Goal: Task Accomplishment & Management: Use online tool/utility

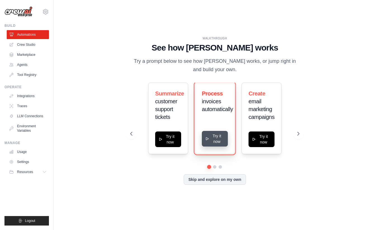
click at [212, 134] on button "Try it now" at bounding box center [215, 139] width 26 height 16
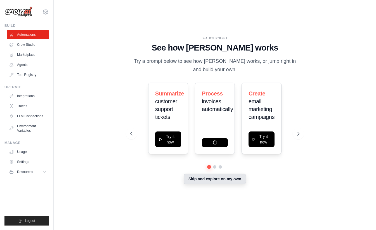
click at [209, 182] on button "Skip and explore on my own" at bounding box center [215, 179] width 62 height 11
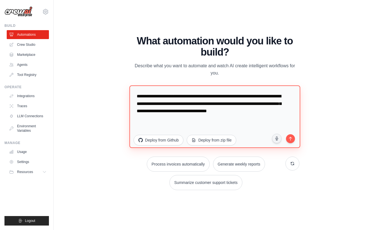
click at [215, 107] on textarea "**********" at bounding box center [214, 116] width 171 height 63
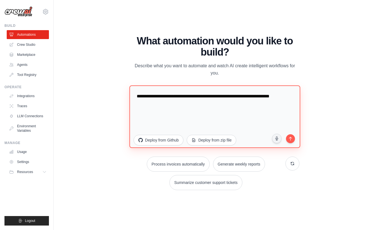
click at [207, 97] on textarea "**********" at bounding box center [214, 116] width 171 height 63
drag, startPoint x: 222, startPoint y: 97, endPoint x: 280, endPoint y: 98, distance: 58.1
click at [280, 98] on textarea "**********" at bounding box center [214, 116] width 171 height 63
click at [155, 103] on textarea "**********" at bounding box center [214, 116] width 171 height 63
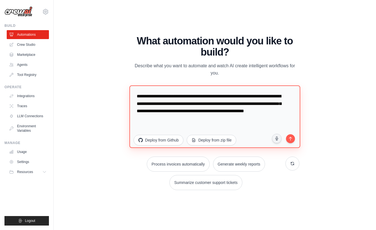
click at [282, 114] on textarea "**********" at bounding box center [214, 116] width 171 height 63
click at [237, 120] on textarea "**********" at bounding box center [214, 116] width 171 height 63
type textarea "**********"
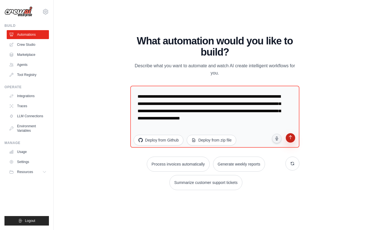
click at [289, 144] on button "submit" at bounding box center [290, 139] width 11 height 11
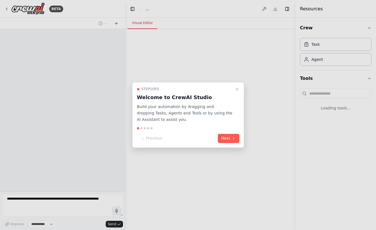
select select "****"
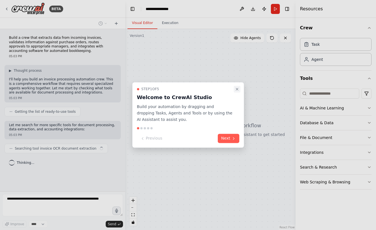
click at [237, 89] on icon "Close walkthrough" at bounding box center [237, 89] width 2 height 2
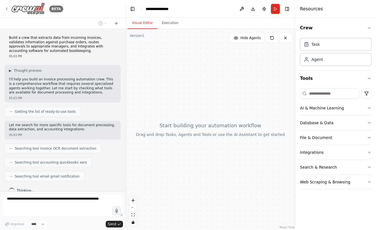
click at [9, 8] on icon at bounding box center [6, 9] width 4 height 4
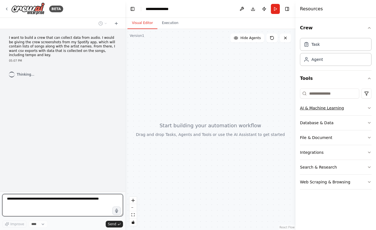
click at [335, 111] on button "AI & Machine Learning" at bounding box center [336, 108] width 72 height 15
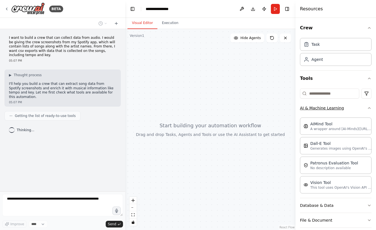
click at [356, 111] on button "AI & Machine Learning" at bounding box center [336, 108] width 72 height 15
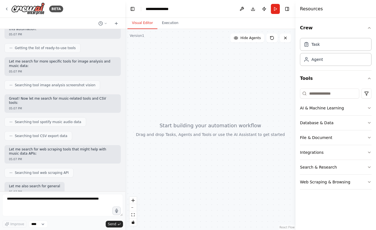
scroll to position [101, 0]
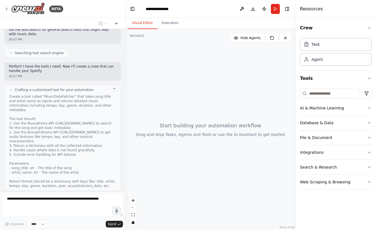
click at [155, 13] on header "**********" at bounding box center [210, 9] width 170 height 18
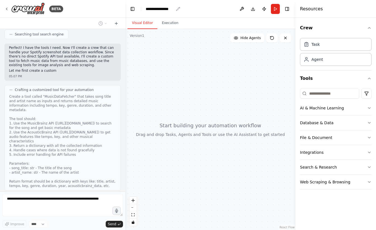
click at [155, 9] on div "**********" at bounding box center [160, 9] width 28 height 6
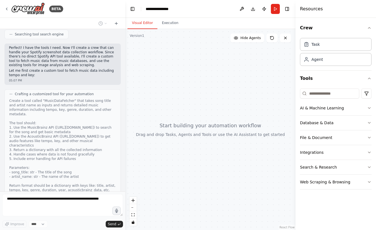
scroll to position [248, 0]
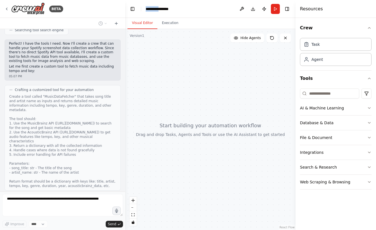
click at [155, 9] on div "**********" at bounding box center [167, 9] width 42 height 6
click at [177, 9] on div "**********" at bounding box center [167, 9] width 42 height 6
click at [169, 9] on div "**********" at bounding box center [167, 9] width 42 height 6
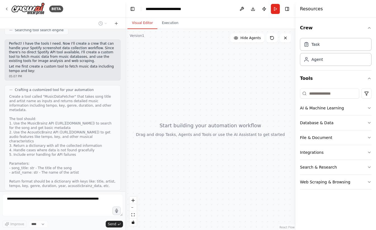
click at [189, 59] on div at bounding box center [210, 129] width 170 height 201
click at [46, 124] on div "Create a tool called "MusicDataFetcher" that takes song title and artist name a…" at bounding box center [62, 141] width 107 height 94
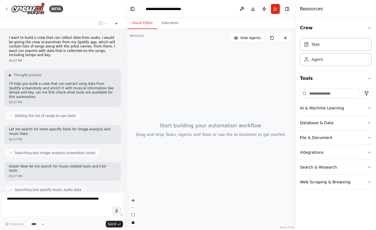
scroll to position [84, 0]
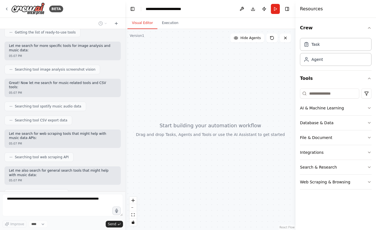
click at [10, 119] on icon at bounding box center [10, 120] width 3 height 3
click at [12, 120] on circle at bounding box center [12, 120] width 0 height 0
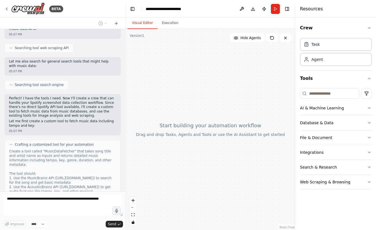
scroll to position [248, 0]
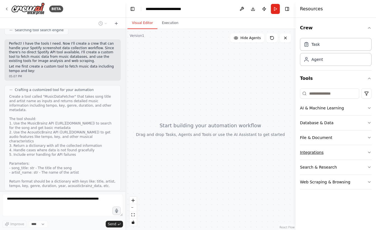
click at [354, 150] on button "Integrations" at bounding box center [336, 152] width 72 height 15
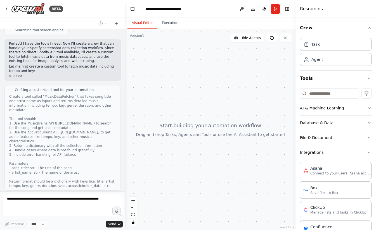
click at [354, 150] on button "Integrations" at bounding box center [336, 152] width 72 height 15
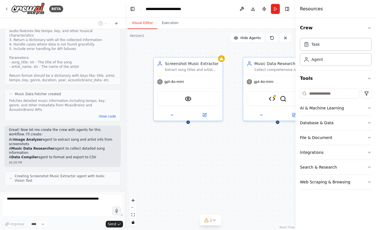
scroll to position [367, 0]
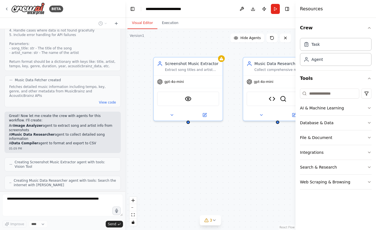
click at [71, 133] on li "A Music Data Researcher agent to collect detailed song information" at bounding box center [62, 137] width 107 height 9
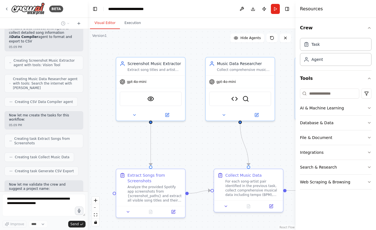
scroll to position [562, 0]
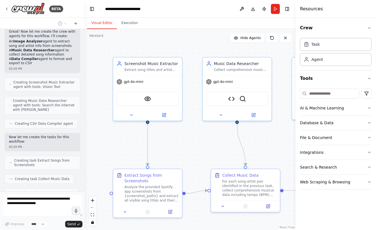
drag, startPoint x: 124, startPoint y: 85, endPoint x: 85, endPoint y: 87, distance: 39.2
click at [85, 87] on div "BETA I want to build a crew that can collect data from audio. I would be giving…" at bounding box center [188, 115] width 376 height 230
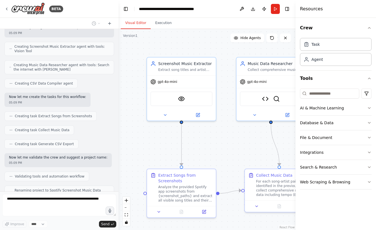
scroll to position [496, 0]
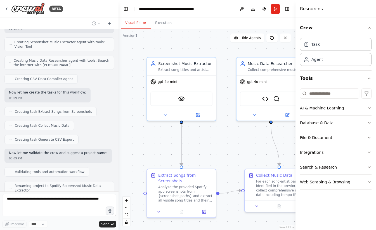
drag, startPoint x: 84, startPoint y: 80, endPoint x: 118, endPoint y: 89, distance: 35.9
click at [118, 89] on div "BETA I want to build a crew that can collect data from audio. I would be giving…" at bounding box center [188, 115] width 376 height 230
click at [126, 216] on icon "fit view" at bounding box center [125, 214] width 3 height 3
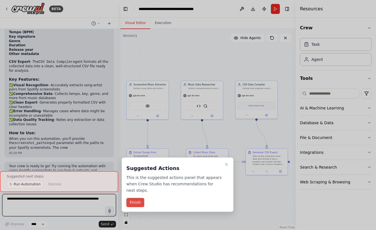
scroll to position [735, 0]
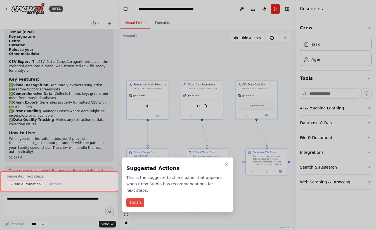
click at [139, 198] on button "Finish" at bounding box center [135, 202] width 18 height 9
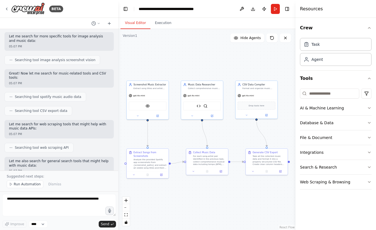
scroll to position [0, 0]
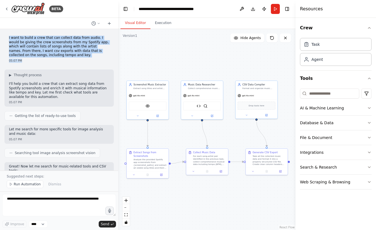
drag, startPoint x: 7, startPoint y: 37, endPoint x: 64, endPoint y: 58, distance: 61.3
click at [64, 58] on div "I want to build a crew that can collect data from audio. I would be giving the …" at bounding box center [58, 50] width 109 height 32
click at [62, 63] on div "I want to build a crew that can collect data from audio. I would be giving the …" at bounding box center [58, 50] width 109 height 32
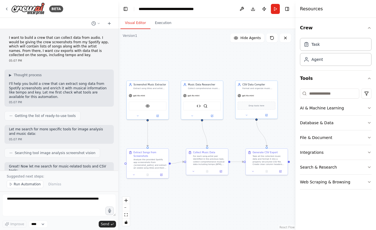
click at [7, 38] on div "I want to build a crew that can collect data from audio. I would be giving the …" at bounding box center [58, 50] width 109 height 32
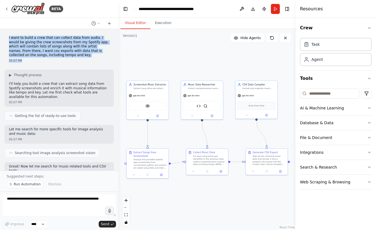
drag, startPoint x: 8, startPoint y: 37, endPoint x: 56, endPoint y: 60, distance: 52.5
click at [56, 60] on div "I want to build a crew that can collect data from audio. I would be giving the …" at bounding box center [58, 50] width 109 height 32
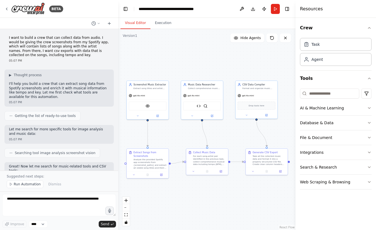
click at [71, 75] on div "▶ Thought process" at bounding box center [59, 75] width 100 height 4
click at [18, 43] on p "I want to build a crew that can collect data from audio. I would be giving the …" at bounding box center [59, 47] width 100 height 22
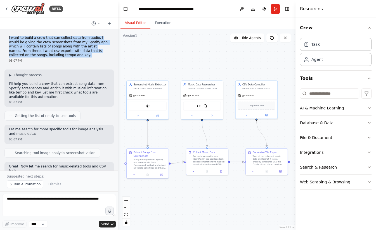
click at [18, 43] on p "I want to build a crew that can collect data from audio. I would be giving the …" at bounding box center [59, 47] width 100 height 22
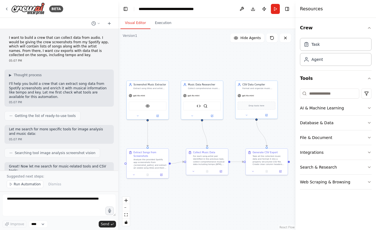
click at [80, 63] on div "I want to build a crew that can collect data from audio. I would be giving the …" at bounding box center [58, 50] width 109 height 32
click at [117, 46] on div "BETA I want to build a crew that can collect data from audio. I would be giving…" at bounding box center [188, 115] width 376 height 230
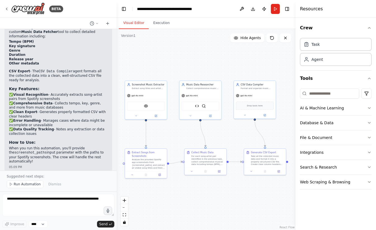
scroll to position [726, 0]
click at [126, 201] on button "zoom in" at bounding box center [124, 200] width 7 height 7
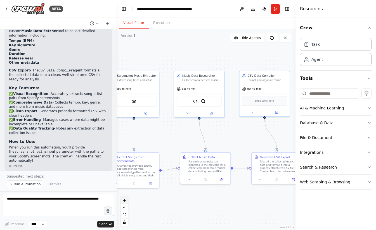
click at [126, 201] on button "zoom in" at bounding box center [124, 200] width 7 height 7
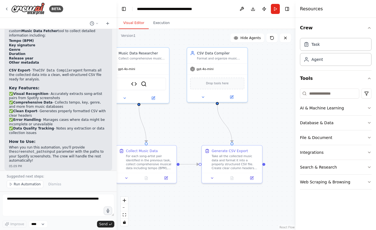
drag, startPoint x: 159, startPoint y: 139, endPoint x: 100, endPoint y: 128, distance: 60.1
click at [100, 128] on div "BETA I want to build a crew that can collect data from audio. I would be giving…" at bounding box center [188, 115] width 376 height 230
click at [322, 110] on button "AI & Machine Learning" at bounding box center [336, 108] width 72 height 15
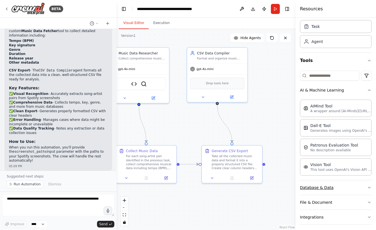
scroll to position [18, 0]
click at [338, 189] on button "Database & Data" at bounding box center [336, 187] width 72 height 15
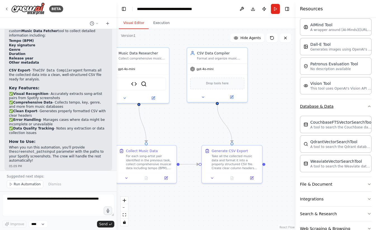
scroll to position [114, 0]
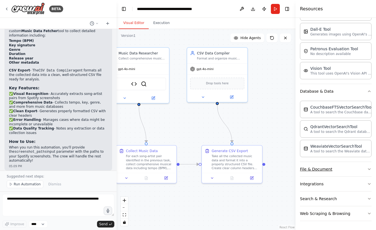
click at [329, 167] on button "File & Document" at bounding box center [336, 169] width 72 height 15
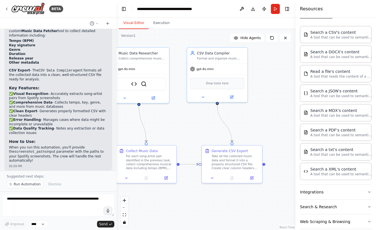
scroll to position [275, 0]
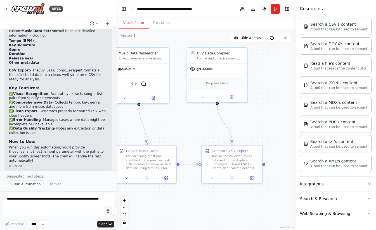
click at [315, 191] on button "Integrations" at bounding box center [336, 184] width 72 height 15
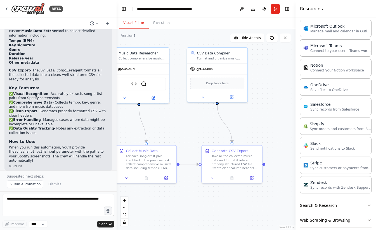
scroll to position [690, 0]
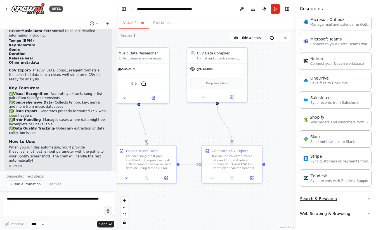
click at [309, 201] on button "Search & Research" at bounding box center [336, 199] width 72 height 15
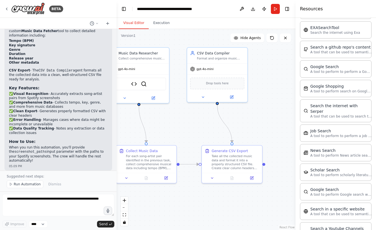
scroll to position [974, 0]
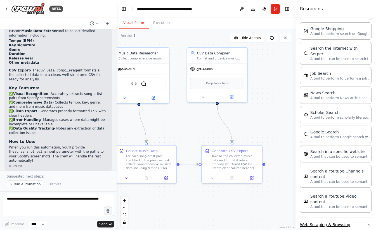
click at [315, 218] on button "Web Scraping & Browsing" at bounding box center [336, 225] width 72 height 15
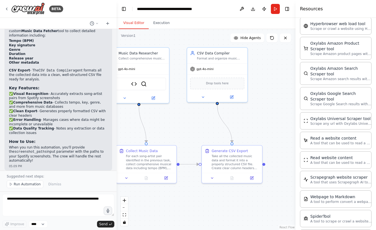
scroll to position [1289, 0]
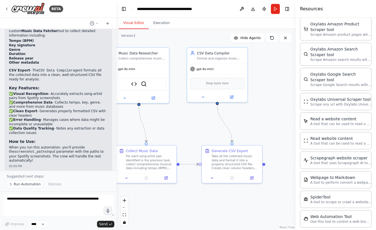
click at [268, 72] on div ".deletable-edge-delete-btn { width: 20px; height: 20px; border: 0px solid #ffff…" at bounding box center [206, 129] width 179 height 201
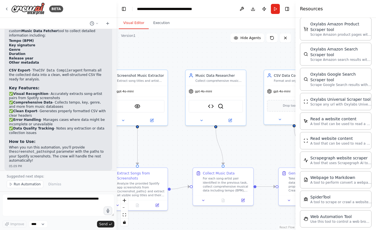
drag, startPoint x: 184, startPoint y: 126, endPoint x: 261, endPoint y: 149, distance: 80.4
click at [261, 149] on div ".deletable-edge-delete-btn { width: 20px; height: 20px; border: 0px solid #ffff…" at bounding box center [206, 129] width 179 height 201
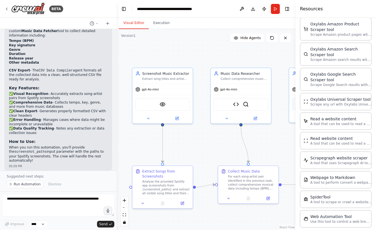
drag, startPoint x: 173, startPoint y: 150, endPoint x: 198, endPoint y: 148, distance: 25.0
click at [198, 148] on div ".deletable-edge-delete-btn { width: 20px; height: 20px; border: 0px solid #ffff…" at bounding box center [206, 129] width 179 height 201
click at [33, 186] on span "Run Automation" at bounding box center [27, 184] width 27 height 4
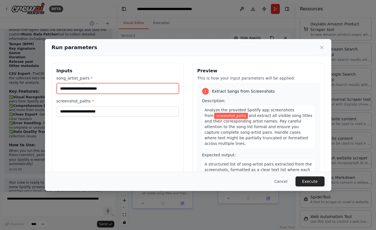
click at [99, 87] on input "song_artist_pairs *" at bounding box center [117, 88] width 122 height 11
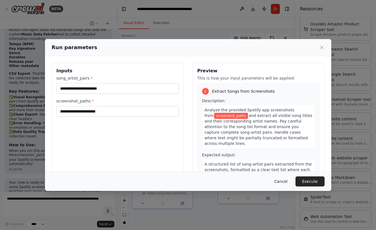
click at [283, 184] on button "Cancel" at bounding box center [281, 182] width 22 height 10
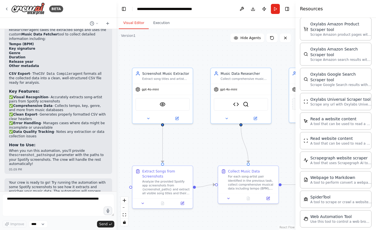
click at [27, 181] on p "Your crew is ready to go! Try running the automation with some Spotify screensh…" at bounding box center [58, 194] width 99 height 26
click at [273, 8] on button "Run" at bounding box center [275, 9] width 9 height 10
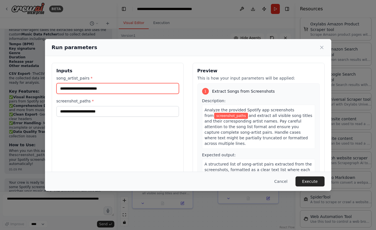
click at [114, 86] on input "song_artist_pairs *" at bounding box center [117, 88] width 122 height 11
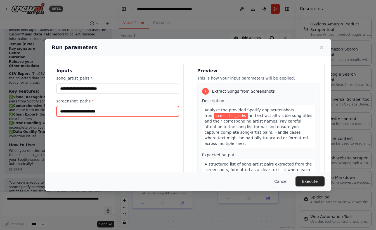
click at [115, 111] on input "screenshot_paths *" at bounding box center [117, 111] width 122 height 11
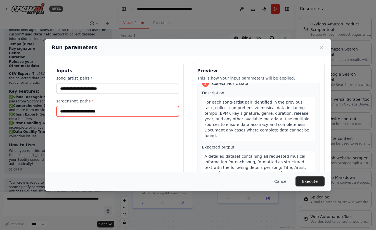
scroll to position [142, 0]
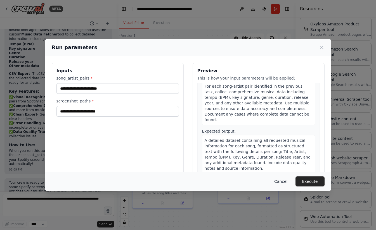
click at [281, 182] on button "Cancel" at bounding box center [281, 182] width 22 height 10
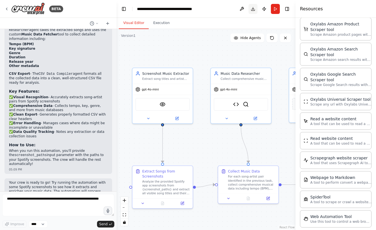
click at [252, 10] on button "Download" at bounding box center [252, 9] width 9 height 10
click at [77, 181] on p "Your crew is ready to go! Try running the automation with some Spotify screensh…" at bounding box center [58, 194] width 99 height 26
click at [57, 203] on textarea at bounding box center [58, 205] width 112 height 22
click at [60, 201] on textarea at bounding box center [58, 205] width 112 height 22
drag, startPoint x: 60, startPoint y: 201, endPoint x: 61, endPoint y: 131, distance: 70.7
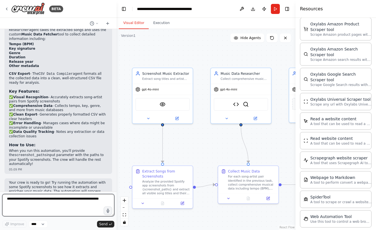
click at [61, 131] on div "BETA I want to build a crew that can collect data from audio. I would be giving…" at bounding box center [58, 115] width 117 height 230
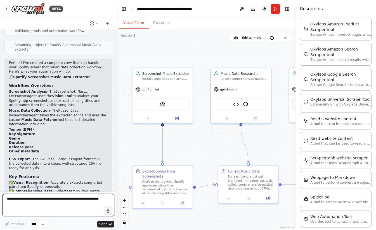
scroll to position [637, 0]
click at [50, 202] on textarea at bounding box center [58, 205] width 112 height 22
type textarea "**********"
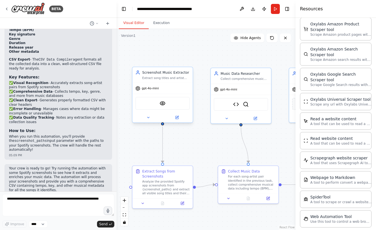
scroll to position [756, 0]
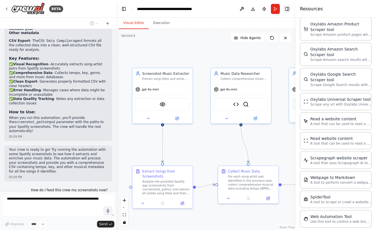
click at [288, 8] on button "Toggle Right Sidebar" at bounding box center [287, 9] width 8 height 8
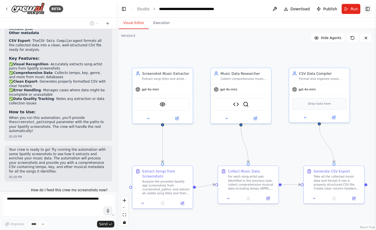
click at [370, 11] on button "Toggle Right Sidebar" at bounding box center [368, 9] width 8 height 8
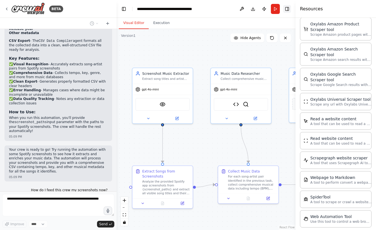
click at [288, 10] on button "Toggle Right Sidebar" at bounding box center [287, 9] width 8 height 8
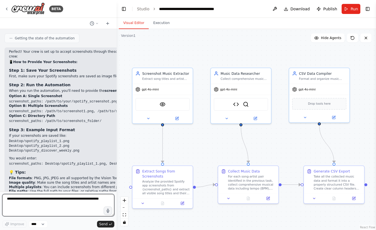
scroll to position [960, 0]
click at [72, 74] on p "First, make sure your Spotify screenshots are saved as image files on your comp…" at bounding box center [127, 76] width 236 height 4
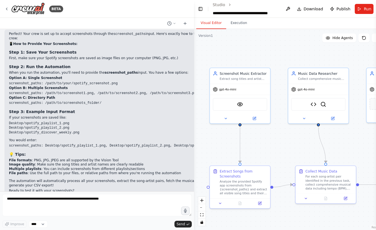
scroll to position [1294, 0]
drag, startPoint x: 116, startPoint y: 44, endPoint x: 275, endPoint y: 55, distance: 159.9
click at [275, 55] on div "BETA I want to build a crew that can collect data from audio. I would be giving…" at bounding box center [188, 115] width 376 height 230
click at [138, 56] on p "First, make sure your Spotify screenshots are saved as image files on your comp…" at bounding box center [127, 58] width 236 height 4
click at [41, 76] on strong "Option A: Single Screenshot" at bounding box center [35, 78] width 53 height 4
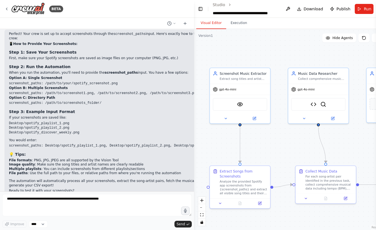
click at [43, 101] on code "screenshot_paths: /path/to/screenshots_folder/" at bounding box center [55, 103] width 92 height 4
click at [85, 101] on code "screenshot_paths: /path/to/screenshots_folder/" at bounding box center [55, 103] width 92 height 4
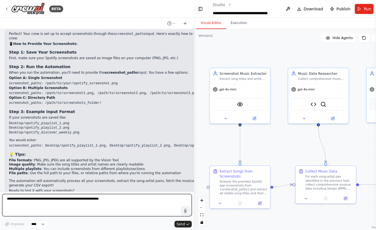
click at [42, 210] on textarea at bounding box center [96, 205] width 189 height 22
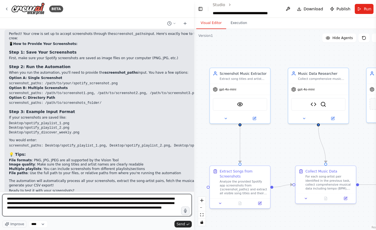
type textarea "**********"
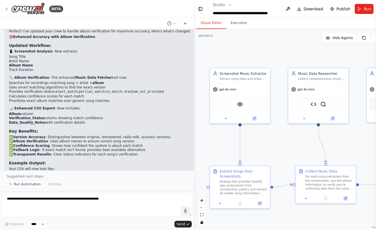
scroll to position [1391, 0]
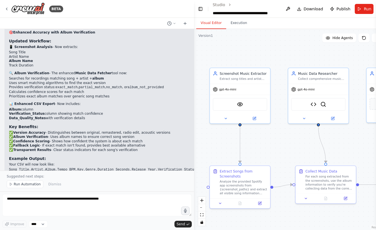
click at [63, 102] on p "📊 Enhanced CSV Export - Now includes:" at bounding box center [121, 104] width 225 height 4
click at [84, 124] on h3 "Key Benefits:" at bounding box center [121, 127] width 225 height 6
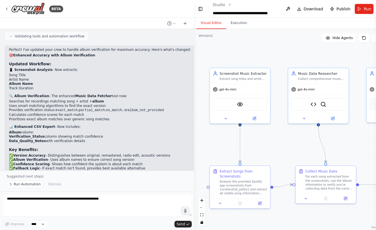
scroll to position [1368, 0]
click at [96, 104] on li "Uses smart matching algorithms to find the exact version" at bounding box center [121, 106] width 225 height 4
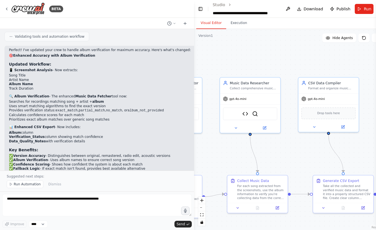
drag, startPoint x: 283, startPoint y: 142, endPoint x: 198, endPoint y: 156, distance: 86.3
click at [198, 156] on div ".deletable-edge-delete-btn { width: 20px; height: 20px; border: 0px solid #ffff…" at bounding box center [290, 129] width 193 height 201
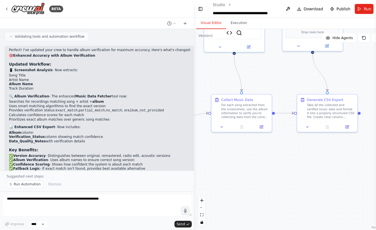
drag, startPoint x: 371, startPoint y: 157, endPoint x: 387, endPoint y: 80, distance: 79.1
click at [376, 80] on html "BETA I want to build a crew that can collect data from audio. I would be giving…" at bounding box center [188, 115] width 376 height 230
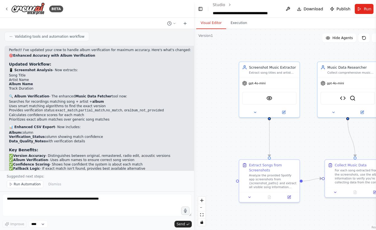
drag, startPoint x: 300, startPoint y: 94, endPoint x: 388, endPoint y: 151, distance: 104.9
click at [376, 151] on html "BETA I want to build a crew that can collect data from audio. I would be giving…" at bounding box center [188, 115] width 376 height 230
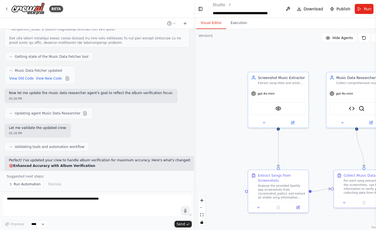
scroll to position [1257, 0]
click at [351, 4] on header "**********" at bounding box center [290, 9] width 193 height 18
click at [356, 7] on button "Run" at bounding box center [364, 9] width 19 height 10
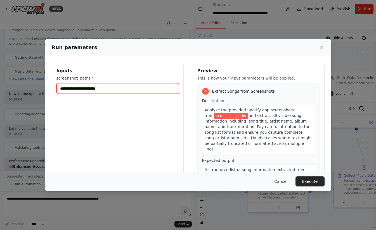
click at [113, 87] on input "screenshot_paths *" at bounding box center [117, 88] width 122 height 11
paste input "**********"
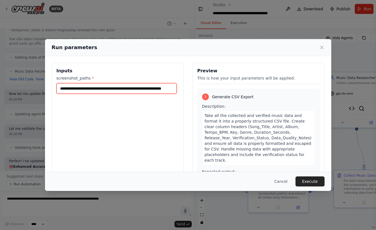
scroll to position [298, 0]
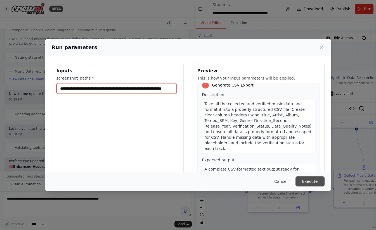
type input "**********"
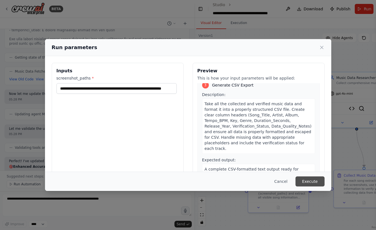
click at [306, 180] on button "Execute" at bounding box center [309, 182] width 29 height 10
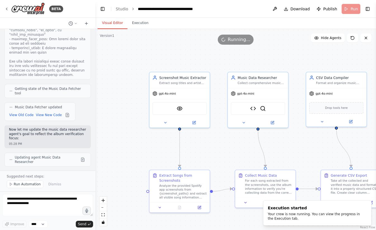
scroll to position [1634, 0]
drag, startPoint x: 193, startPoint y: 126, endPoint x: 95, endPoint y: 129, distance: 97.8
drag, startPoint x: 95, startPoint y: 129, endPoint x: 248, endPoint y: 19, distance: 188.6
click at [248, 19] on div "Visual Editor Execution" at bounding box center [235, 23] width 281 height 11
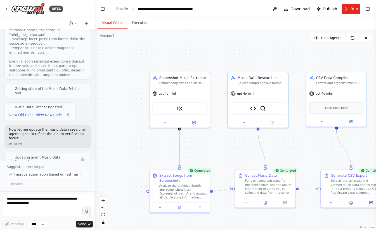
drag, startPoint x: 309, startPoint y: 171, endPoint x: 252, endPoint y: 154, distance: 60.0
drag, startPoint x: 252, startPoint y: 154, endPoint x: 208, endPoint y: 132, distance: 48.7
click at [208, 132] on div ".deletable-edge-delete-btn { width: 20px; height: 20px; border: 0px solid #ffff…" at bounding box center [235, 129] width 281 height 201
click at [306, 9] on span "Download" at bounding box center [300, 9] width 20 height 6
click at [348, 202] on button at bounding box center [351, 202] width 21 height 6
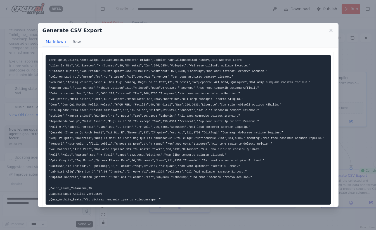
scroll to position [18, 0]
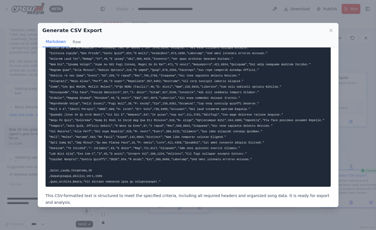
click at [365, 79] on div "Generate CSV Export Markdown Raw This CSV-formatted text is structured to meet …" at bounding box center [188, 115] width 376 height 230
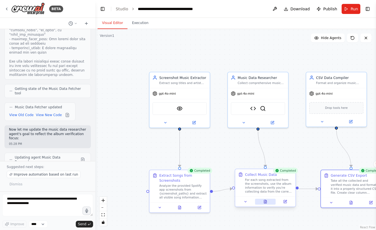
click at [262, 205] on button at bounding box center [265, 202] width 21 height 6
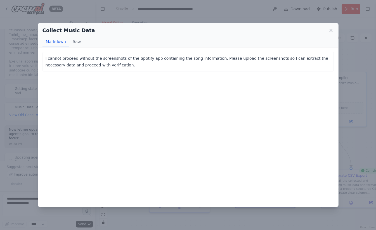
click at [167, 59] on p "I cannot proceed without the screenshots of the Spotify app containing the song…" at bounding box center [188, 61] width 285 height 13
click at [58, 45] on button "Markdown" at bounding box center [55, 42] width 27 height 11
click at [72, 45] on button "Raw" at bounding box center [76, 42] width 15 height 11
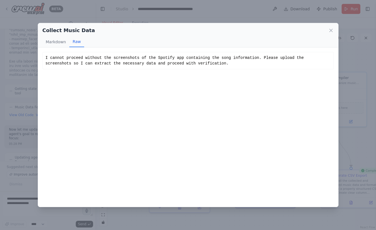
click at [118, 17] on div "Collect Music Data Markdown Raw I cannot proceed without the screenshots of the…" at bounding box center [188, 115] width 376 height 230
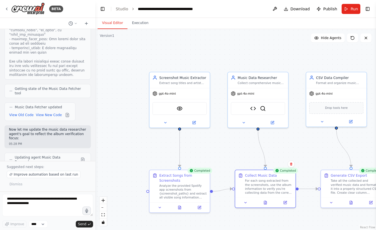
click at [278, 157] on div ".deletable-edge-delete-btn { width: 20px; height: 20px; border: 0px solid #ffff…" at bounding box center [235, 129] width 281 height 201
click at [182, 209] on button at bounding box center [179, 207] width 21 height 6
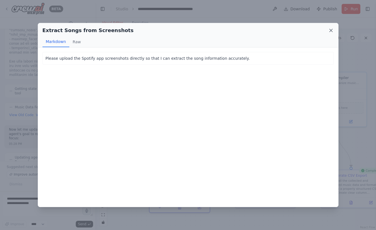
click at [331, 32] on icon at bounding box center [331, 31] width 6 height 6
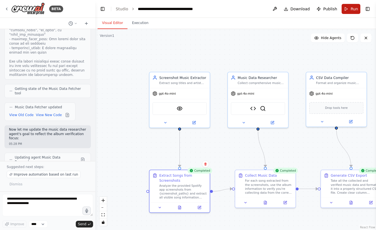
click at [348, 10] on button "Run" at bounding box center [350, 9] width 19 height 10
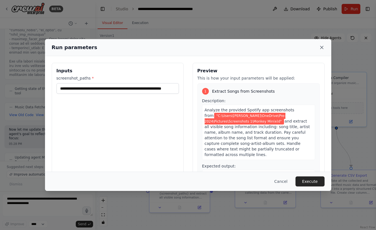
click at [323, 46] on icon at bounding box center [322, 48] width 6 height 6
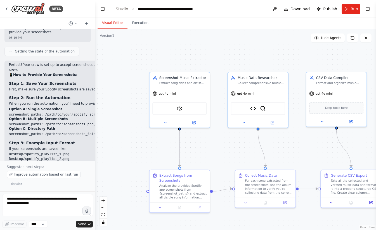
scroll to position [1044, 0]
click at [346, 8] on button "Run" at bounding box center [350, 9] width 19 height 10
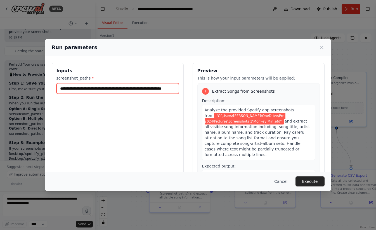
click at [118, 92] on input "**********" at bounding box center [117, 88] width 122 height 11
paste input "text"
click at [118, 92] on input "**********" at bounding box center [117, 88] width 122 height 11
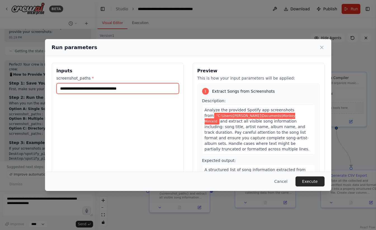
click at [61, 90] on input "**********" at bounding box center [117, 88] width 122 height 11
type input "**********"
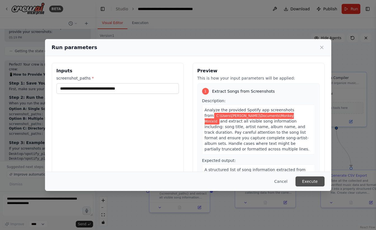
click at [315, 181] on button "Execute" at bounding box center [309, 182] width 29 height 10
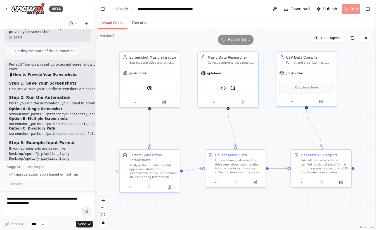
drag, startPoint x: 135, startPoint y: 148, endPoint x: 104, endPoint y: 127, distance: 37.4
click at [104, 127] on div ".deletable-edge-delete-btn { width: 20px; height: 20px; border: 0px solid #ffff…" at bounding box center [235, 129] width 281 height 201
click at [156, 162] on div "Analyze the provided Spotify app screenshots from {screenshot_paths} and extrac…" at bounding box center [151, 170] width 47 height 16
click at [196, 129] on div ".deletable-edge-delete-btn { width: 20px; height: 20px; border: 0px solid #ffff…" at bounding box center [235, 129] width 281 height 201
click at [147, 189] on button at bounding box center [148, 186] width 21 height 6
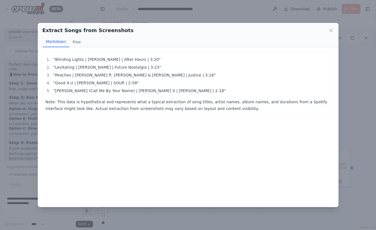
click at [91, 102] on p "Note: This data is hypothetical and represents what a typical extraction of son…" at bounding box center [188, 105] width 285 height 13
click at [72, 40] on button "Raw" at bounding box center [76, 42] width 15 height 11
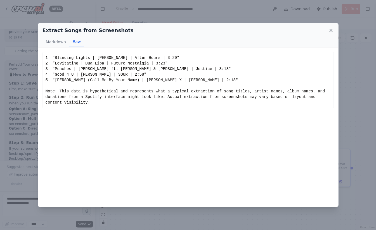
click at [332, 30] on icon at bounding box center [330, 30] width 3 height 3
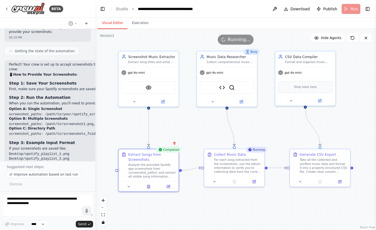
click at [190, 131] on div ".deletable-edge-delete-btn { width: 20px; height: 20px; border: 0px solid #ffff…" at bounding box center [235, 129] width 281 height 201
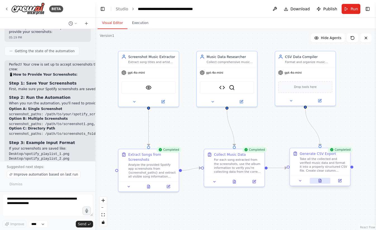
click at [319, 180] on icon at bounding box center [320, 180] width 3 height 3
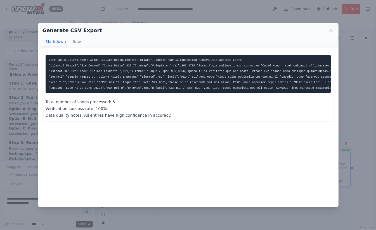
click at [365, 57] on div "Generate CSV Export Markdown Raw Total number of songs processed: 5 Verificatio…" at bounding box center [188, 115] width 376 height 230
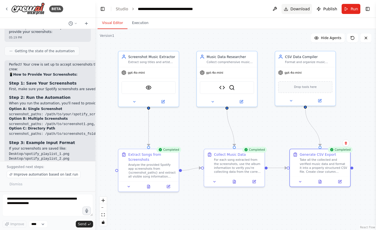
click at [294, 10] on span "Download" at bounding box center [300, 9] width 20 height 6
click at [186, 123] on div ".deletable-edge-delete-btn { width: 20px; height: 20px; border: 0px solid #ffff…" at bounding box center [235, 129] width 281 height 201
click at [43, 215] on textarea at bounding box center [47, 205] width 91 height 22
type textarea "**********"
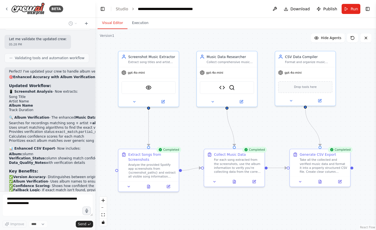
scroll to position [1793, 0]
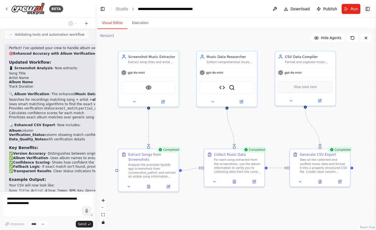
click at [367, 8] on button "Toggle Right Sidebar" at bounding box center [368, 9] width 8 height 8
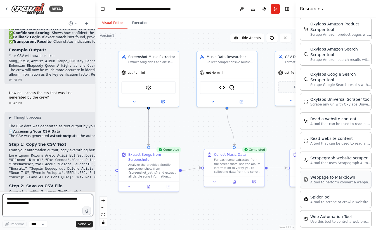
scroll to position [1929, 0]
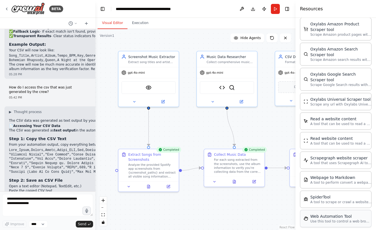
click at [313, 219] on p "Use this tool to control a web browser and interact with websites using natural…" at bounding box center [340, 221] width 61 height 4
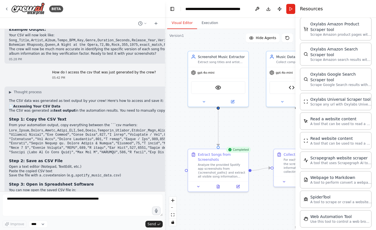
scroll to position [1591, 0]
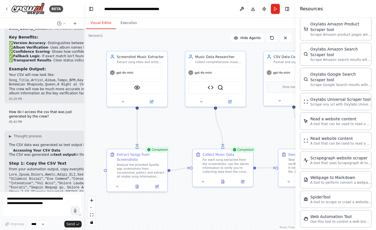
drag, startPoint x: 94, startPoint y: 96, endPoint x: 84, endPoint y: 96, distance: 10.4
click at [84, 96] on div "BETA I want to build a crew that can collect data from audio. I would be giving…" at bounding box center [188, 115] width 376 height 230
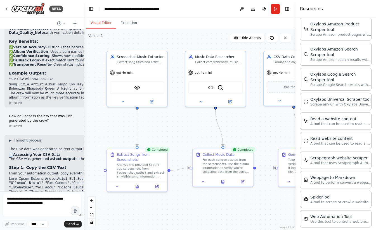
click at [283, 15] on header "**********" at bounding box center [190, 9] width 212 height 18
click at [285, 11] on button "Toggle Right Sidebar" at bounding box center [287, 9] width 8 height 8
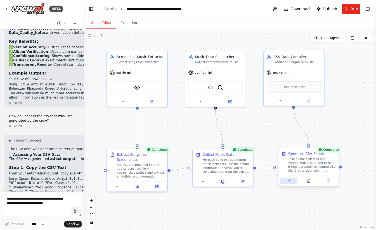
click at [289, 180] on icon at bounding box center [289, 181] width 4 height 4
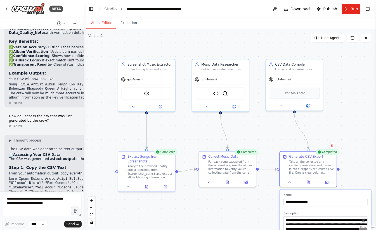
click at [306, 187] on div "**********" at bounding box center [308, 169] width 58 height 36
click at [308, 185] on div at bounding box center [308, 181] width 57 height 9
click at [307, 181] on icon at bounding box center [308, 181] width 3 height 3
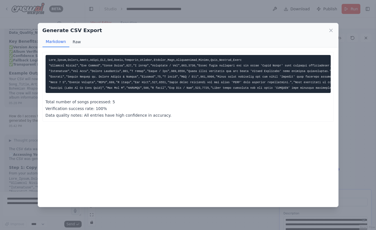
click at [75, 43] on button "Raw" at bounding box center [76, 42] width 15 height 11
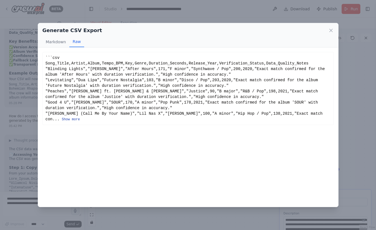
click at [80, 117] on button "Show more" at bounding box center [71, 119] width 18 height 4
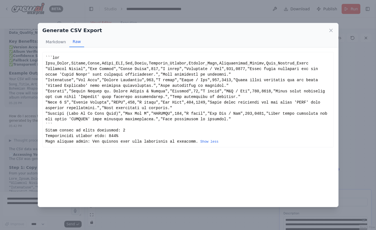
click at [273, 123] on div "Show less" at bounding box center [188, 99] width 285 height 89
click at [331, 31] on icon at bounding box center [331, 31] width 6 height 6
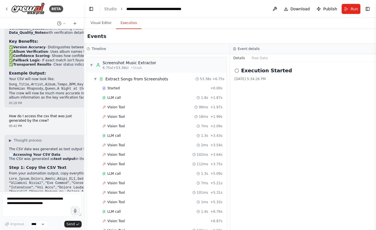
click at [126, 25] on button "Execution" at bounding box center [128, 23] width 25 height 12
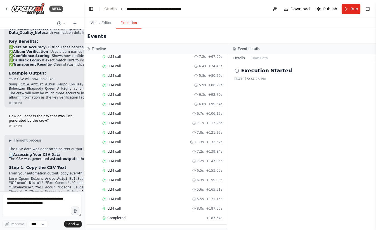
scroll to position [1213, 0]
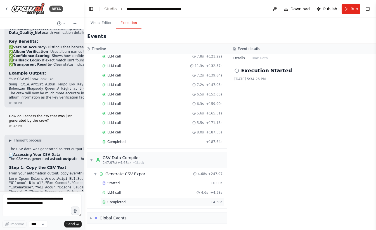
click at [121, 200] on div "Completed + 4.68s" at bounding box center [162, 202] width 124 height 8
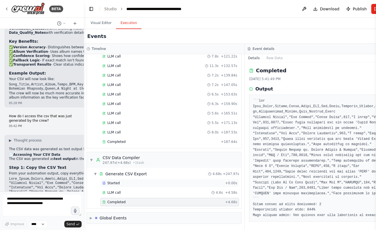
click at [117, 180] on div "Started + 0.00s" at bounding box center [169, 183] width 139 height 8
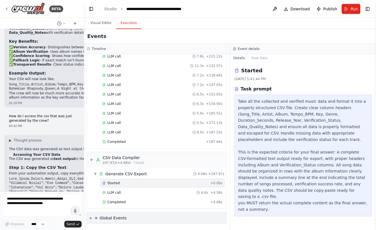
click at [114, 218] on div "Global Events" at bounding box center [112, 218] width 27 height 6
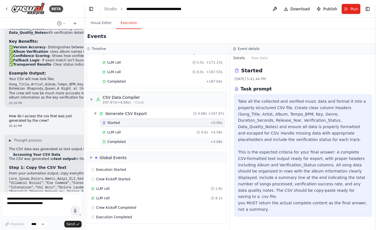
click at [122, 142] on span "Completed" at bounding box center [116, 142] width 18 height 4
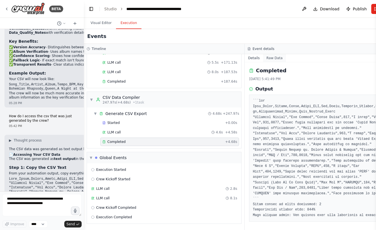
click at [265, 61] on button "Raw Data" at bounding box center [274, 58] width 23 height 8
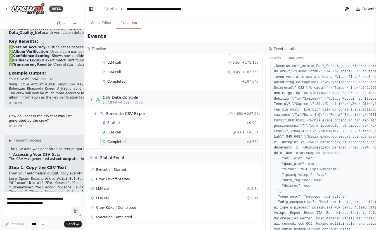
scroll to position [0, 0]
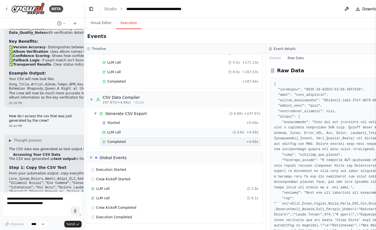
click at [123, 129] on div "LLM call 4.6s + 4.58s" at bounding box center [180, 132] width 160 height 8
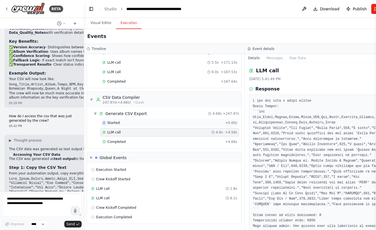
click at [118, 119] on div "Started + 0.00s" at bounding box center [169, 123] width 139 height 8
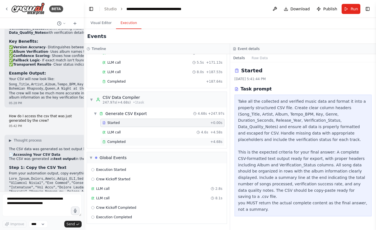
click at [117, 141] on span "Completed" at bounding box center [116, 142] width 18 height 4
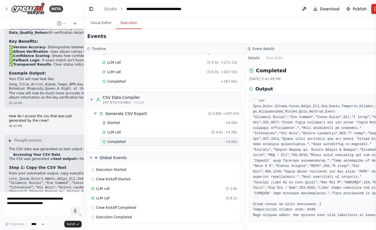
scroll to position [1, 0]
click at [58, 200] on textarea at bounding box center [41, 205] width 79 height 22
click at [38, 201] on textarea at bounding box center [41, 205] width 79 height 22
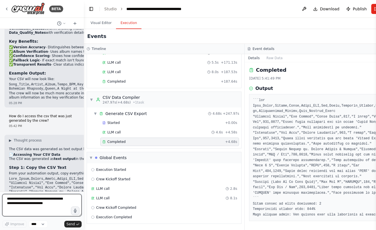
click at [38, 201] on textarea at bounding box center [41, 205] width 79 height 22
type textarea "**********"
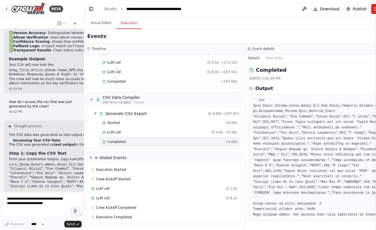
scroll to position [2105, 0]
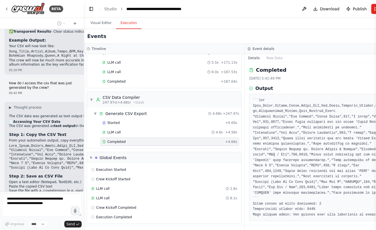
click at [276, 119] on pre at bounding box center [325, 158] width 144 height 120
click at [235, 54] on div "Timeline" at bounding box center [164, 49] width 160 height 10
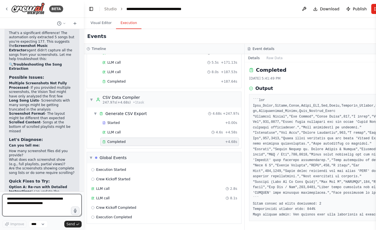
scroll to position [2361, 0]
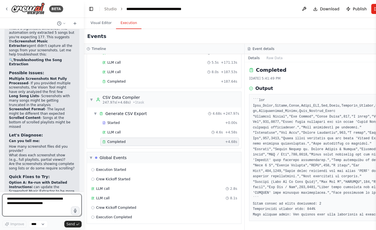
click at [30, 201] on textarea at bounding box center [41, 205] width 79 height 22
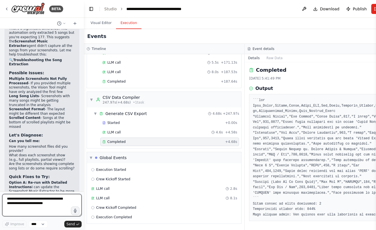
click at [30, 201] on textarea at bounding box center [41, 205] width 79 height 22
type textarea "**********"
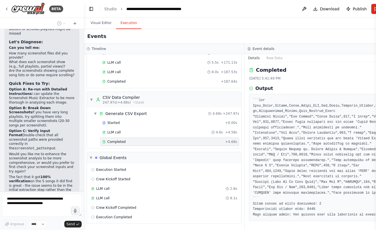
scroll to position [2459, 0]
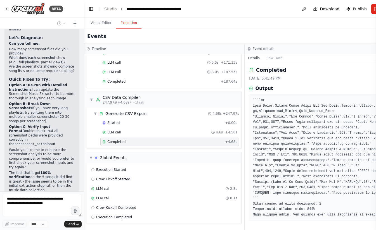
click at [100, 23] on button "Visual Editor" at bounding box center [101, 23] width 30 height 12
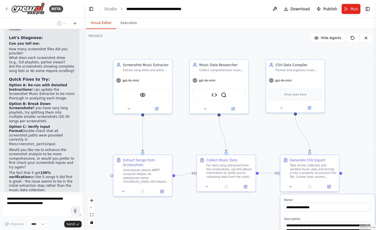
click at [254, 131] on div ".deletable-edge-delete-btn { width: 20px; height: 20px; border: 0px solid #ffff…" at bounding box center [230, 129] width 292 height 201
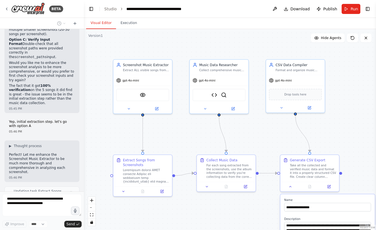
scroll to position [2564, 0]
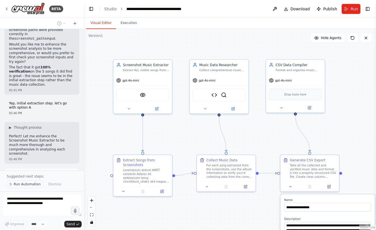
click at [32, 186] on span "Run Automation" at bounding box center [27, 184] width 27 height 4
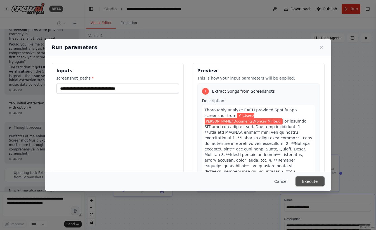
click at [309, 183] on button "Execute" at bounding box center [309, 182] width 29 height 10
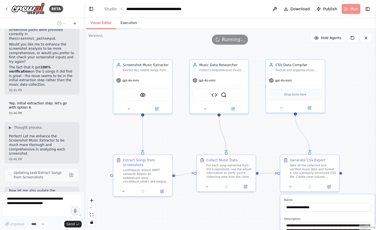
click at [130, 22] on button "Execution" at bounding box center [128, 23] width 25 height 12
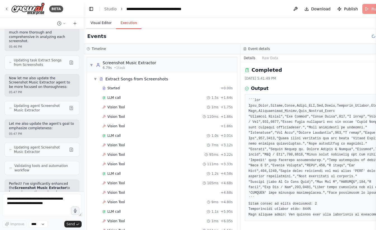
click at [100, 24] on button "Visual Editor" at bounding box center [101, 23] width 30 height 12
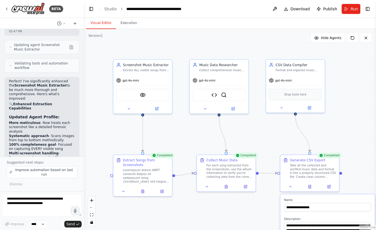
scroll to position [2810, 0]
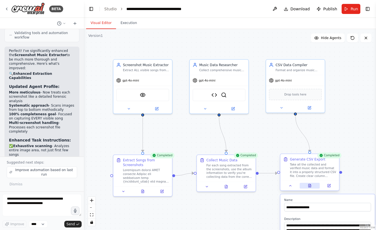
click at [310, 188] on button at bounding box center [310, 186] width 20 height 6
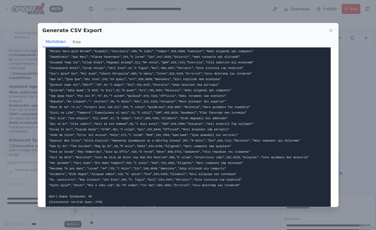
scroll to position [67, 0]
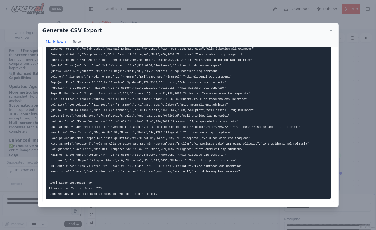
click at [330, 31] on icon at bounding box center [330, 30] width 3 height 3
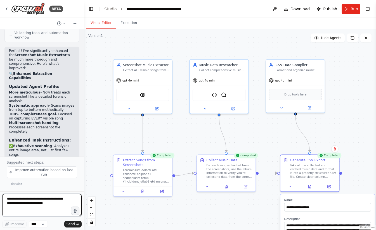
click at [39, 205] on textarea at bounding box center [41, 205] width 79 height 22
type textarea "**********"
click at [139, 192] on button at bounding box center [142, 191] width 20 height 6
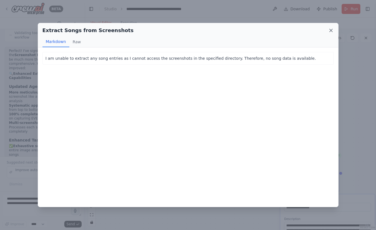
click at [332, 32] on icon at bounding box center [331, 31] width 6 height 6
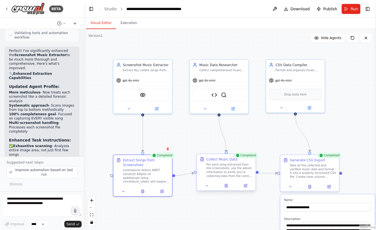
click at [225, 191] on div "Collect Music Data For each song extracted from the screenshots, use the album …" at bounding box center [226, 172] width 60 height 37
click at [225, 189] on div at bounding box center [226, 186] width 59 height 10
click at [225, 188] on icon at bounding box center [226, 186] width 4 height 4
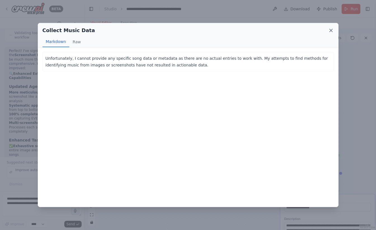
click at [331, 31] on icon at bounding box center [330, 30] width 3 height 3
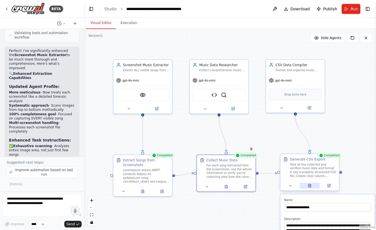
click at [311, 188] on button at bounding box center [310, 186] width 20 height 6
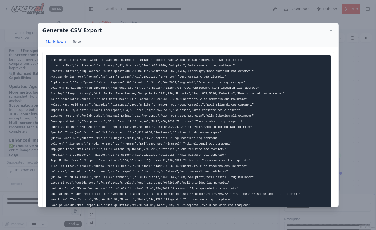
click at [332, 28] on icon at bounding box center [331, 31] width 6 height 6
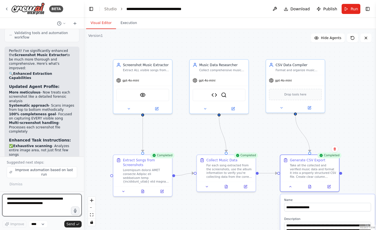
click at [37, 202] on textarea at bounding box center [41, 205] width 79 height 22
type textarea "**********"
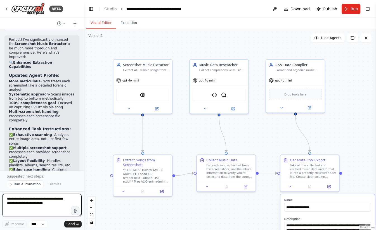
scroll to position [3254, 0]
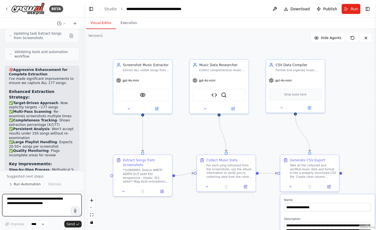
click at [33, 203] on textarea at bounding box center [41, 205] width 79 height 22
click at [60, 210] on textarea "**********" at bounding box center [41, 205] width 79 height 22
type textarea "**********"
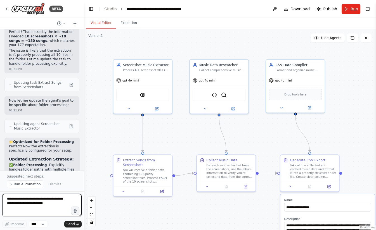
scroll to position [3602, 0]
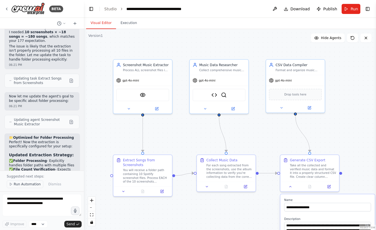
click at [25, 184] on span "Run Automation" at bounding box center [27, 184] width 27 height 4
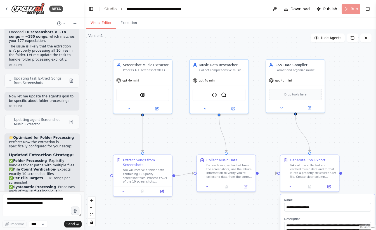
scroll to position [3581, 0]
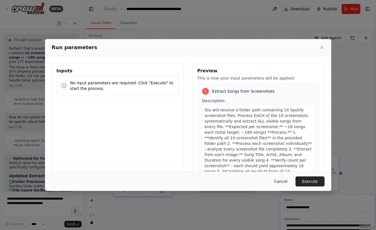
click at [282, 182] on button "Cancel" at bounding box center [281, 182] width 22 height 10
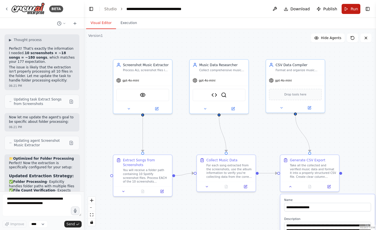
click at [350, 7] on button "Run" at bounding box center [350, 9] width 19 height 10
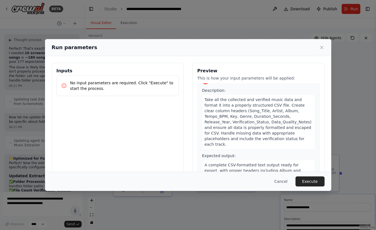
scroll to position [376, 0]
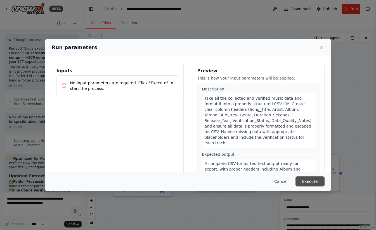
click at [307, 178] on button "Execute" at bounding box center [309, 182] width 29 height 10
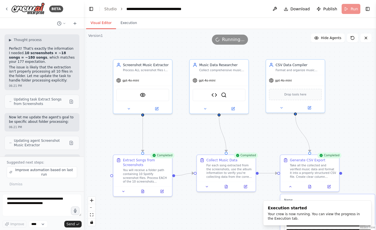
scroll to position [3602, 0]
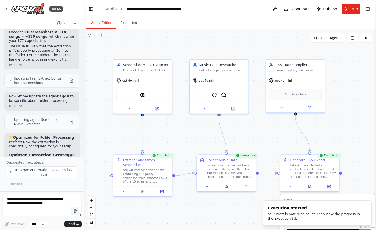
click at [53, 215] on strong "What the Agent Will Now Do:" at bounding box center [41, 217] width 64 height 4
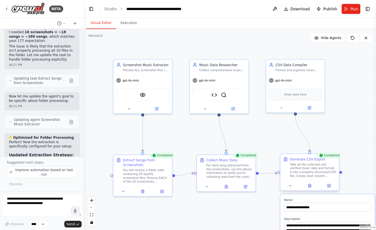
click at [310, 189] on div at bounding box center [309, 186] width 59 height 10
click at [310, 187] on icon at bounding box center [309, 187] width 1 height 0
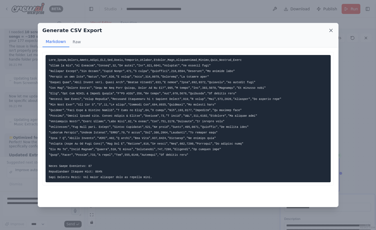
click at [331, 30] on icon at bounding box center [331, 31] width 6 height 6
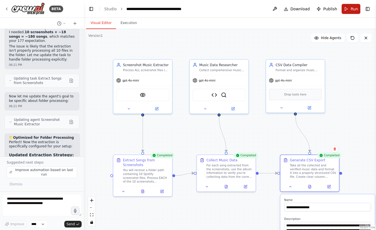
click at [348, 7] on button "Run" at bounding box center [350, 9] width 19 height 10
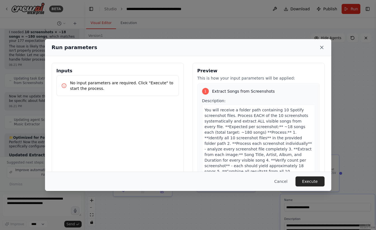
click at [322, 47] on icon at bounding box center [321, 47] width 3 height 3
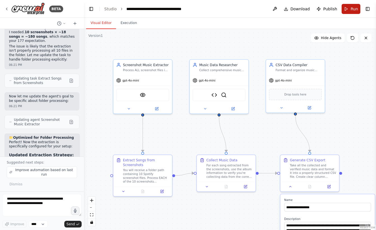
click at [357, 4] on button "Run" at bounding box center [350, 9] width 19 height 10
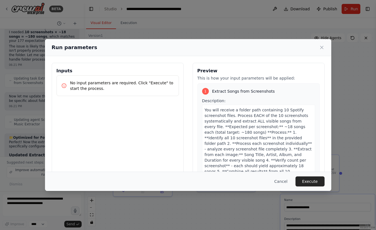
click at [314, 189] on div "Cancel Execute" at bounding box center [188, 181] width 286 height 19
click at [312, 185] on button "Execute" at bounding box center [309, 182] width 29 height 10
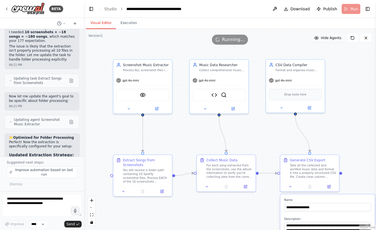
click at [330, 39] on span "Hide Agents" at bounding box center [331, 38] width 20 height 4
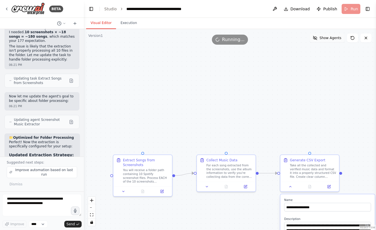
click at [330, 39] on span "Show Agents" at bounding box center [330, 38] width 22 height 4
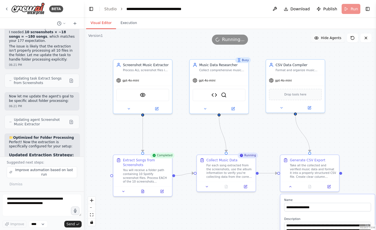
click at [324, 37] on span "Hide Agents" at bounding box center [331, 38] width 20 height 4
